Goal: Find specific page/section: Find specific page/section

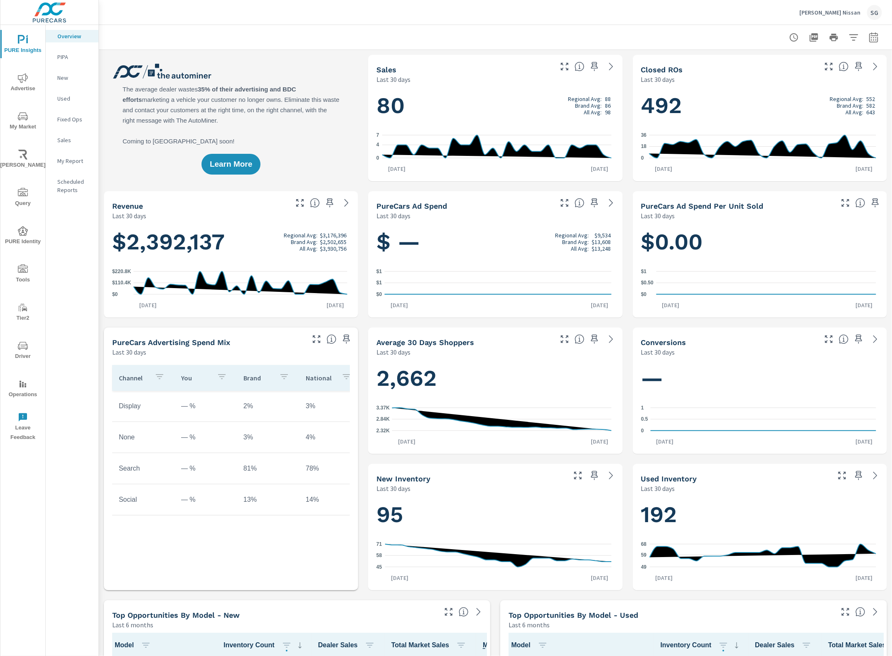
scroll to position [0, 0]
click at [18, 342] on icon "nav menu" at bounding box center [23, 346] width 10 height 10
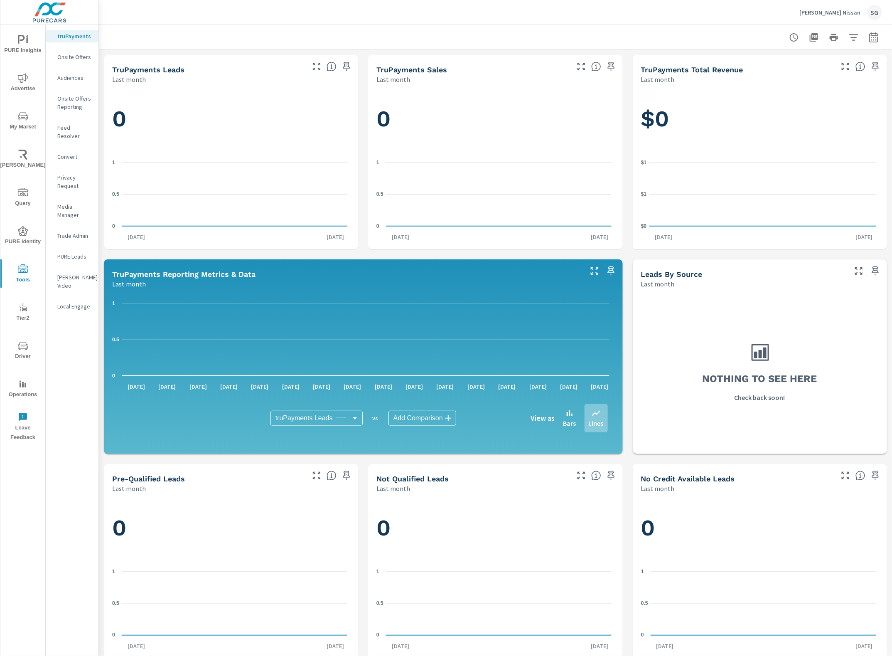
click at [82, 128] on p "Feed Resolver" at bounding box center [74, 131] width 34 height 17
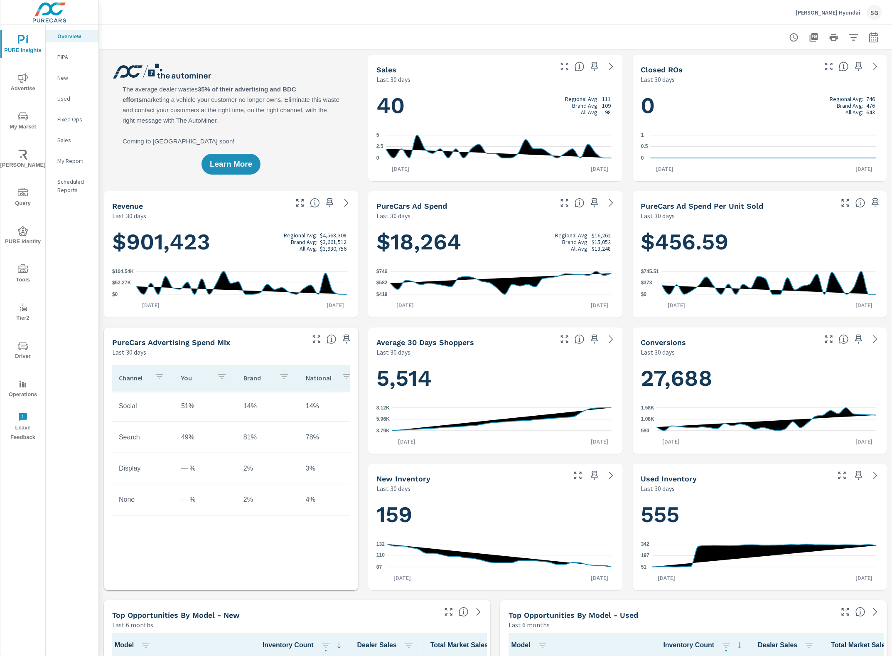
scroll to position [0, 0]
click at [22, 343] on icon "nav menu" at bounding box center [23, 346] width 10 height 10
